Goal: Information Seeking & Learning: Learn about a topic

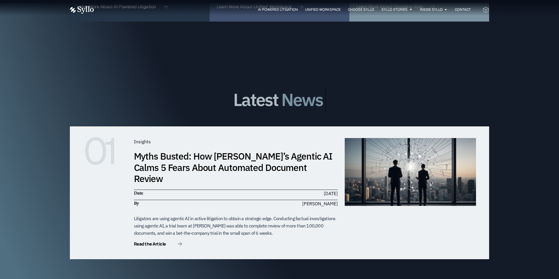
scroll to position [1661, 0]
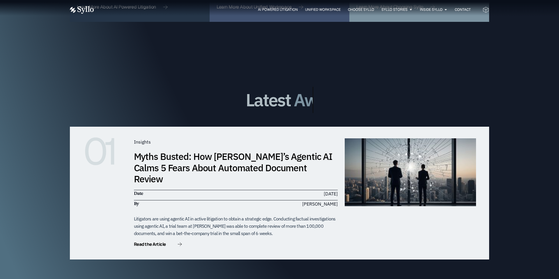
drag, startPoint x: 360, startPoint y: 82, endPoint x: 336, endPoint y: 206, distance: 126.0
click at [400, 226] on div "01 Insights Myths Busted: How [PERSON_NAME]’s Agentic AI Calms 5 Fears About Au…" at bounding box center [279, 193] width 419 height 133
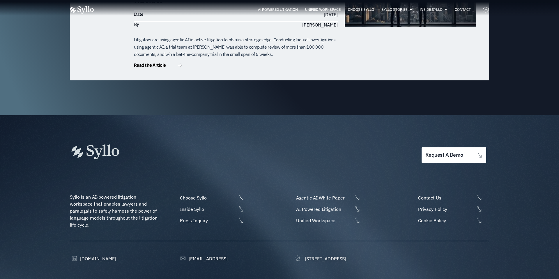
scroll to position [1844, 0]
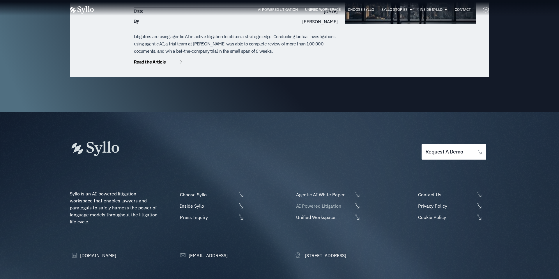
click at [334, 202] on span "AI Powered Litigation" at bounding box center [323, 205] width 58 height 7
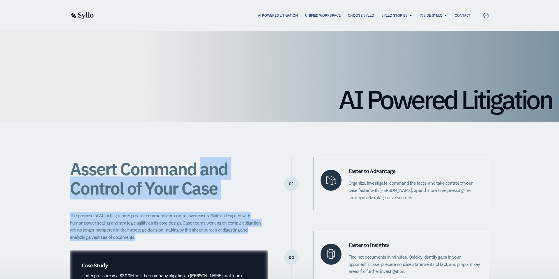
drag, startPoint x: 200, startPoint y: 172, endPoint x: 221, endPoint y: 234, distance: 64.9
click at [221, 234] on div "Assert Command and Control of Your Case The promise of AI for litigation is gre…" at bounding box center [169, 257] width 198 height 200
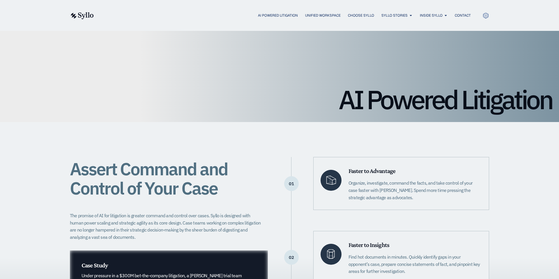
click at [249, 200] on div "Assert Command and Control of Your Case" at bounding box center [169, 179] width 198 height 45
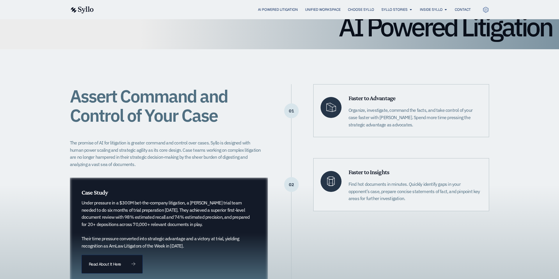
scroll to position [73, 0]
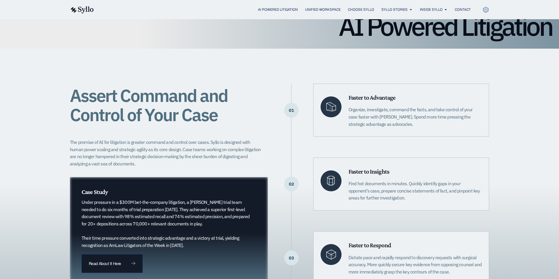
drag, startPoint x: 344, startPoint y: 166, endPoint x: 394, endPoint y: 204, distance: 63.0
click at [394, 204] on div "Faster to Insights Find hot documents in minutes. Quickly identify gaps in your…" at bounding box center [401, 183] width 176 height 53
click at [449, 168] on h6 "Faster to Insights" at bounding box center [414, 172] width 133 height 8
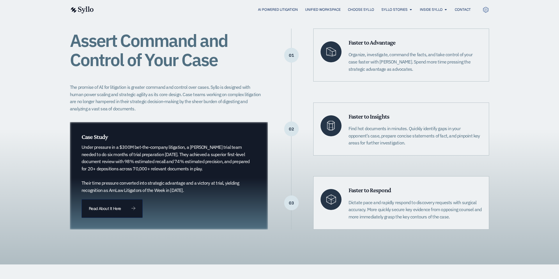
scroll to position [129, 0]
drag, startPoint x: 420, startPoint y: 167, endPoint x: 463, endPoint y: 239, distance: 84.1
click at [463, 239] on div "Assert Command and Control of Your Case The promise of AI for litigation is gre…" at bounding box center [279, 128] width 419 height 270
click at [512, 183] on div "Assert Command and Control of Your Case The promise of AI for litigation is gre…" at bounding box center [279, 128] width 559 height 270
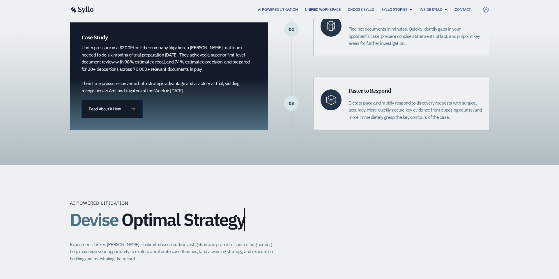
scroll to position [306, 0]
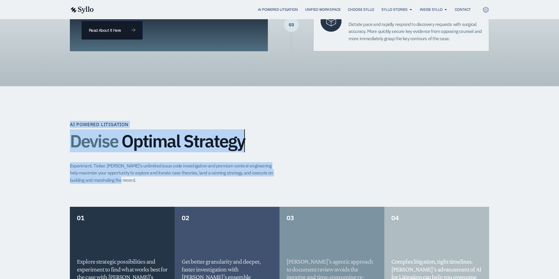
drag, startPoint x: 99, startPoint y: 105, endPoint x: 156, endPoint y: 200, distance: 111.0
click at [156, 200] on div "AI Powered Litigation Devise Optimal Strategy Experiment. Tinker. Syllo's unlim…" at bounding box center [279, 267] width 419 height 363
click at [156, 200] on div "AI Powered Litigation Devise Optimal Strategy Experiment. Tinker. Syllo's unlim…" at bounding box center [279, 164] width 419 height 86
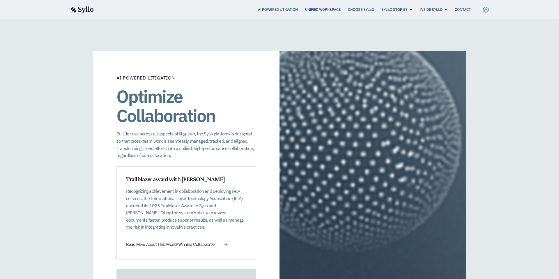
scroll to position [686, 0]
